Goal: Download file/media

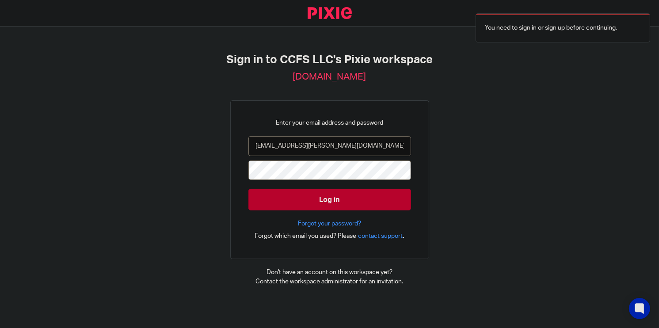
type input "[EMAIL_ADDRESS][PERSON_NAME][DOMAIN_NAME]"
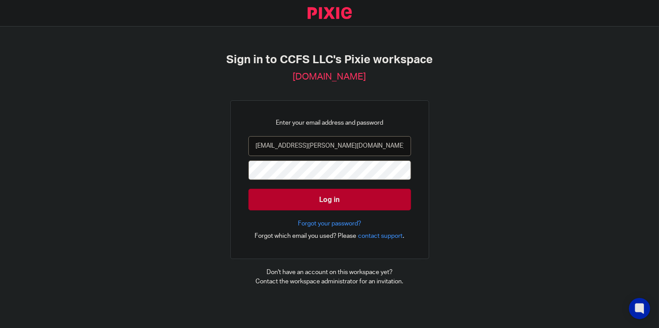
click at [248, 189] on input "Log in" at bounding box center [329, 200] width 163 height 22
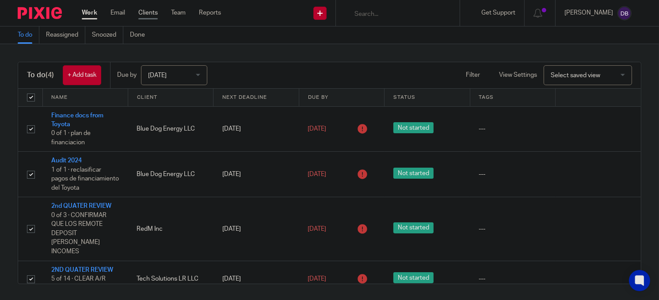
click at [147, 11] on link "Clients" at bounding box center [147, 12] width 19 height 9
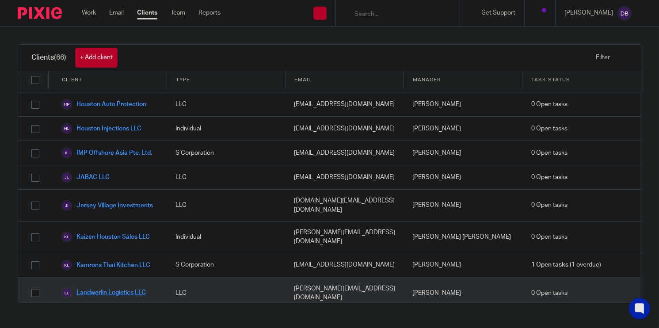
scroll to position [855, 0]
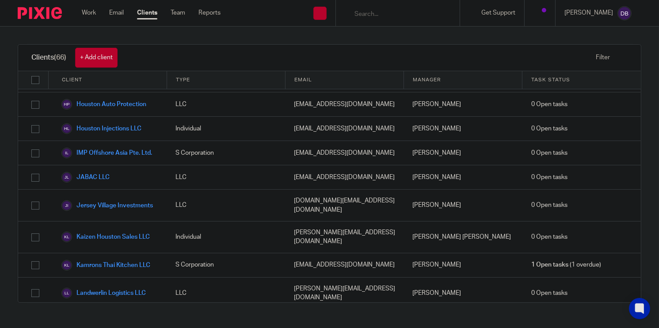
click at [125, 300] on link "Laser Girl Med Spa LLC" at bounding box center [101, 320] width 80 height 11
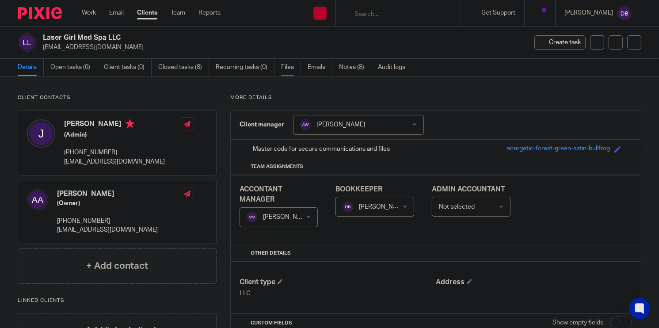
click at [286, 70] on link "Files" at bounding box center [291, 67] width 20 height 17
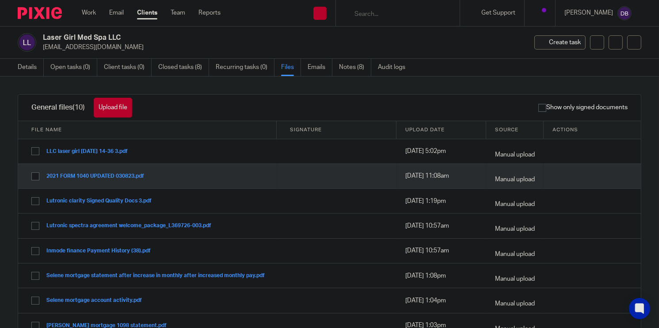
click at [118, 175] on button "2021 FORM 1040 UPDATED 030823.pdf" at bounding box center [98, 176] width 104 height 6
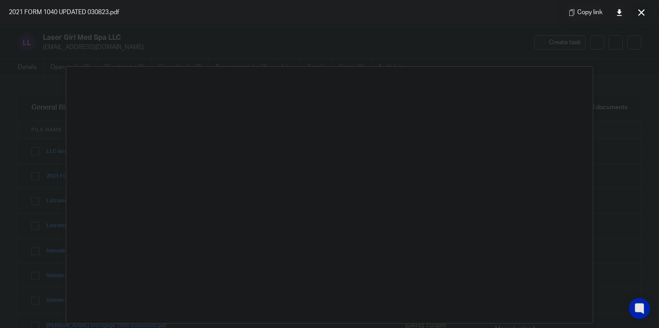
click at [642, 13] on icon at bounding box center [641, 12] width 7 height 7
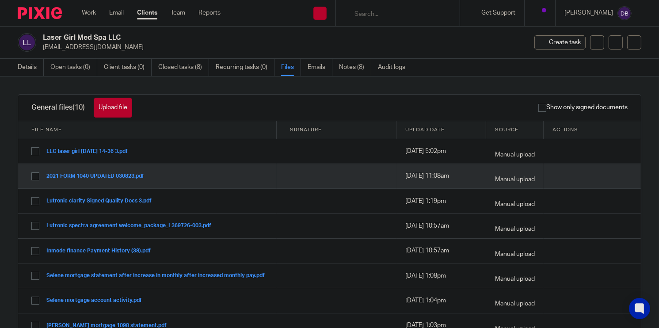
click at [84, 176] on button "2021 FORM 1040 UPDATED 030823.pdf" at bounding box center [98, 176] width 104 height 6
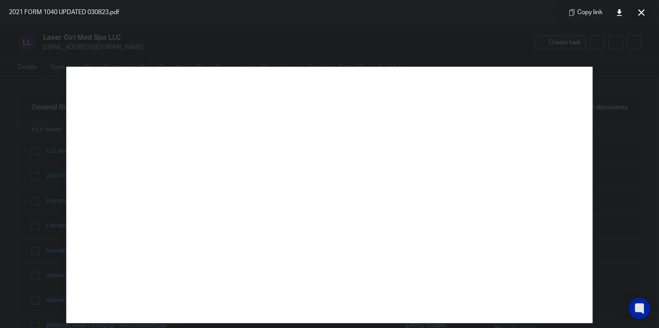
click at [636, 11] on button at bounding box center [641, 13] width 18 height 18
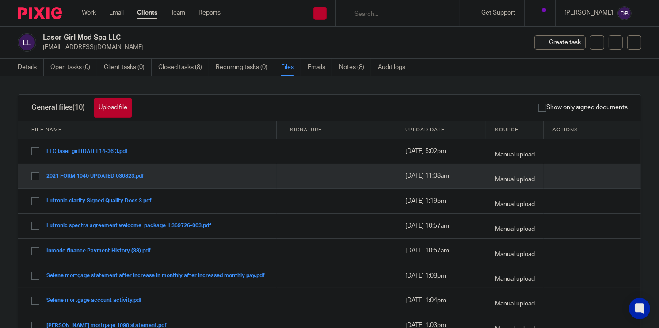
click at [119, 178] on button "2021 FORM 1040 UPDATED 030823.pdf" at bounding box center [98, 176] width 104 height 6
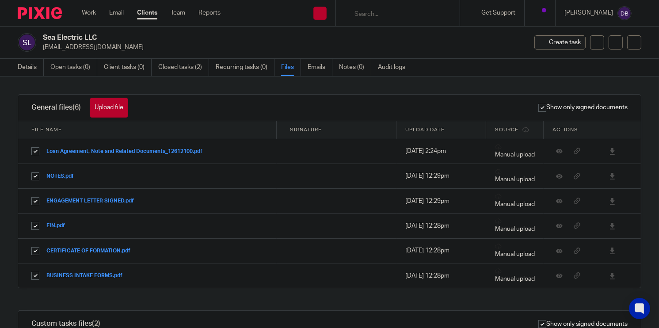
click at [264, 111] on div "Show only signed documents" at bounding box center [390, 108] width 499 height 26
click at [316, 98] on div "Show only signed documents" at bounding box center [390, 108] width 499 height 26
